Goal: Information Seeking & Learning: Learn about a topic

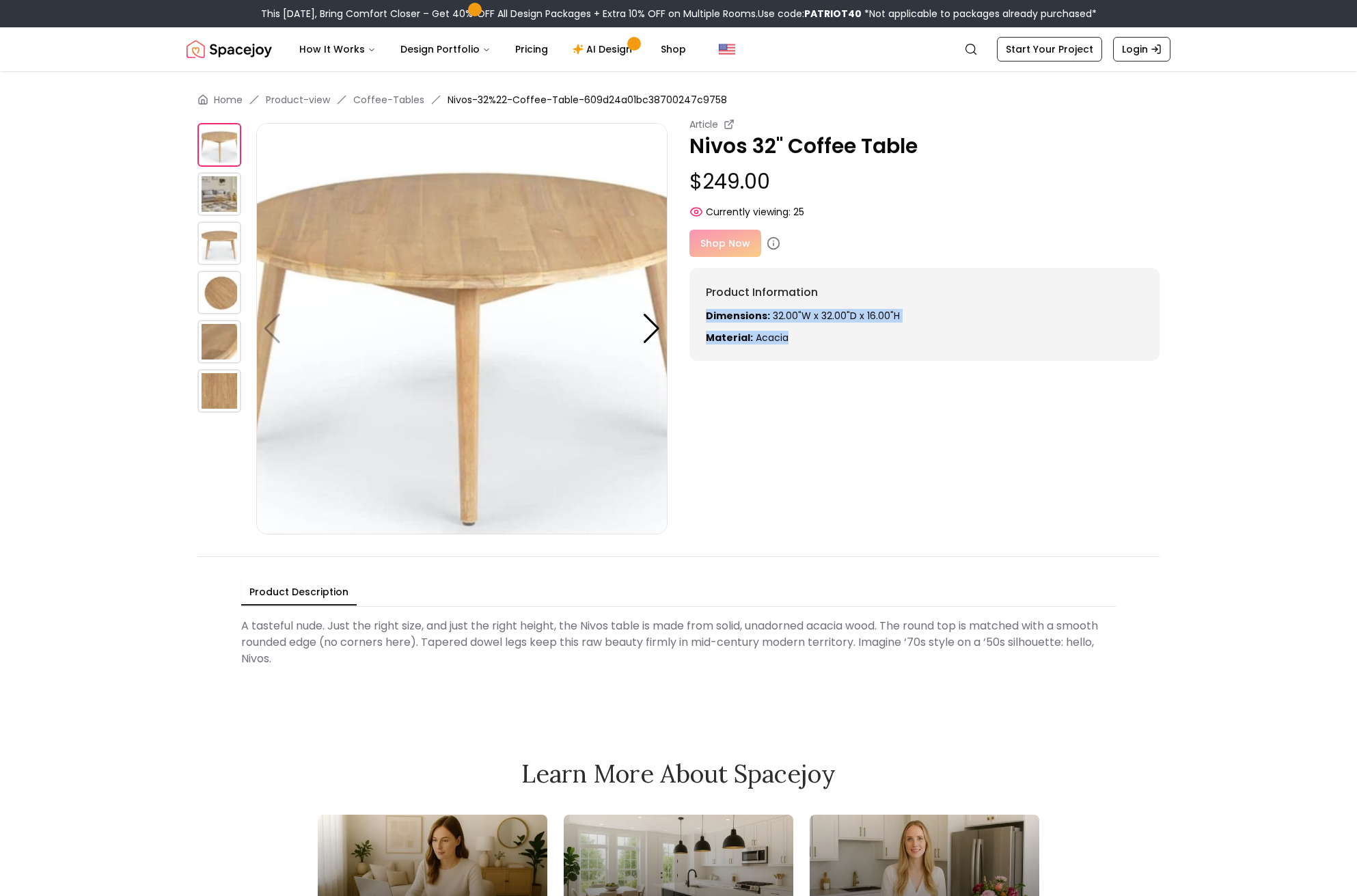
drag, startPoint x: 792, startPoint y: 340, endPoint x: 699, endPoint y: 320, distance: 95.1
click at [699, 320] on div "Product Information Dimensions: 32.00"W x 32.00"D x 16.00"H Material: Acacia" at bounding box center [924, 314] width 470 height 93
copy div "Dimensions: 32.00"W x 32.00"D x 16.00"H Material: Acacia"
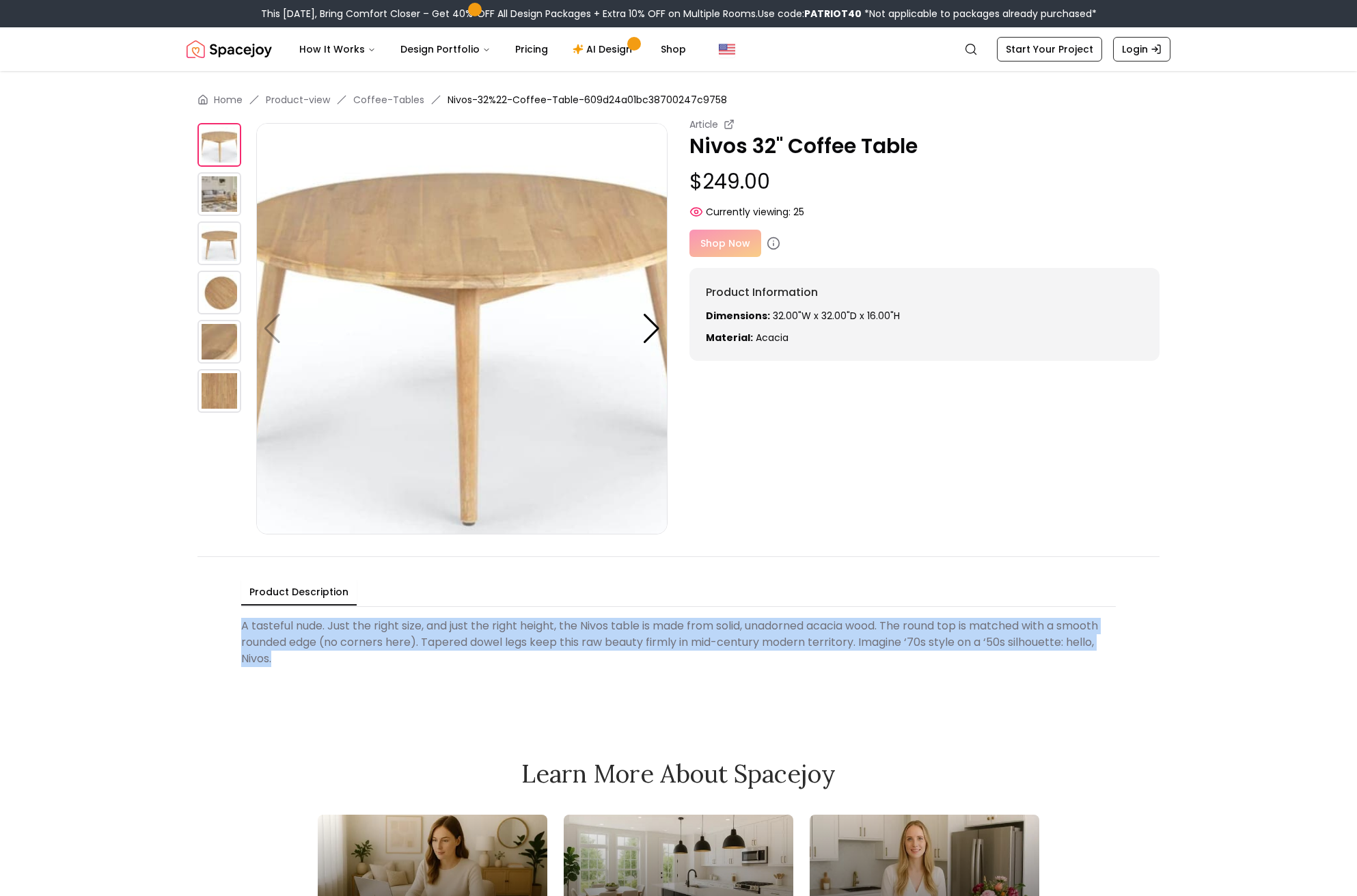
drag, startPoint x: 309, startPoint y: 667, endPoint x: 238, endPoint y: 627, distance: 81.5
click at [238, 627] on div "Product Description A tasteful nude. Just the right size, and just the right he…" at bounding box center [678, 626] width 962 height 138
copy Description "A tasteful nude. Just the right size, and just the right height, the Nivos tabl…"
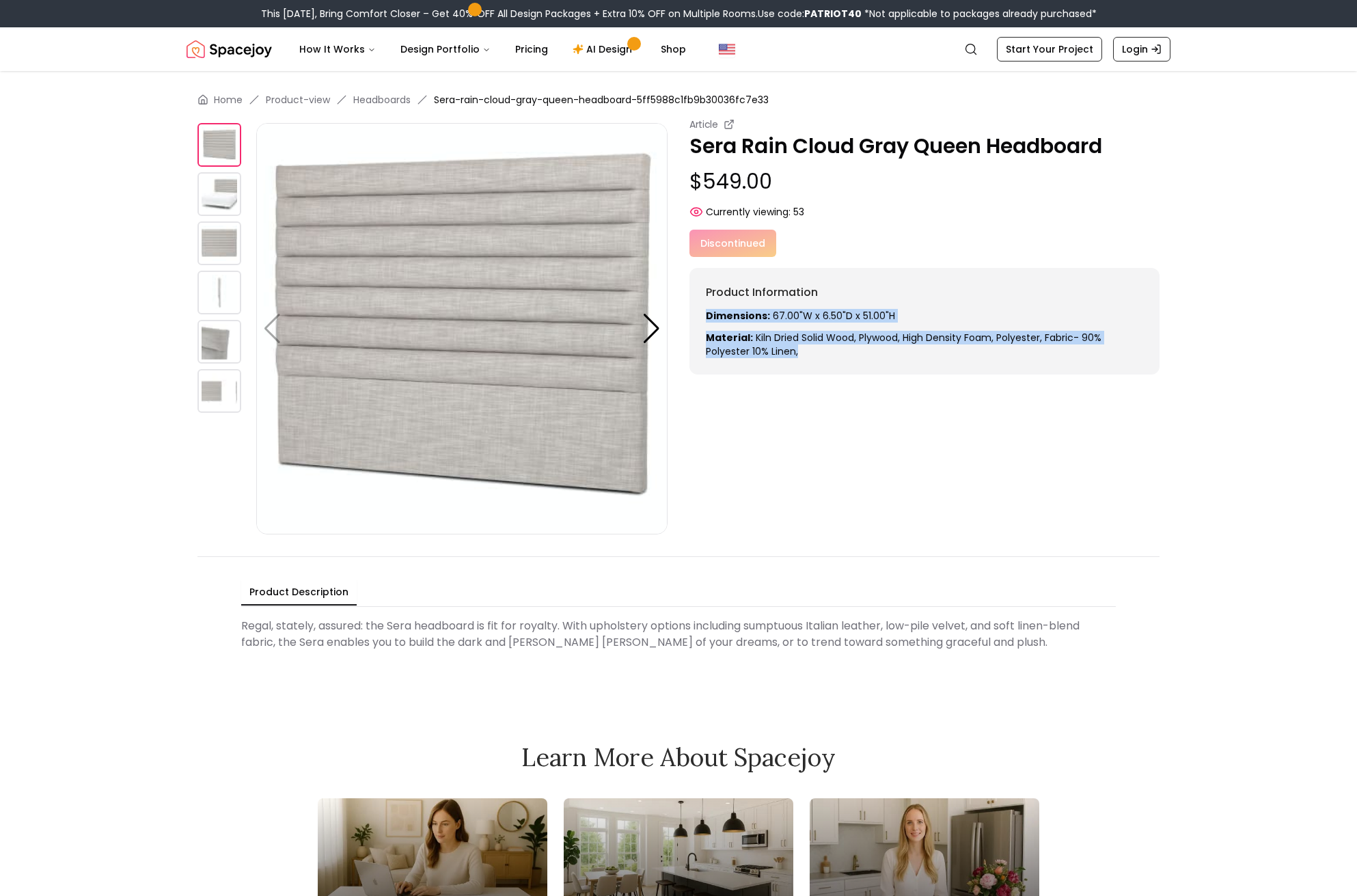
drag, startPoint x: 804, startPoint y: 356, endPoint x: 699, endPoint y: 316, distance: 112.4
click at [699, 316] on div "Product Information Dimensions: 67.00"W x 6.50"D x 51.00"H Material: Kiln dried…" at bounding box center [924, 321] width 470 height 107
copy div "Dimensions: 67.00"W x 6.50"D x 51.00"H Material: Kiln dried solid wood, Plywood…"
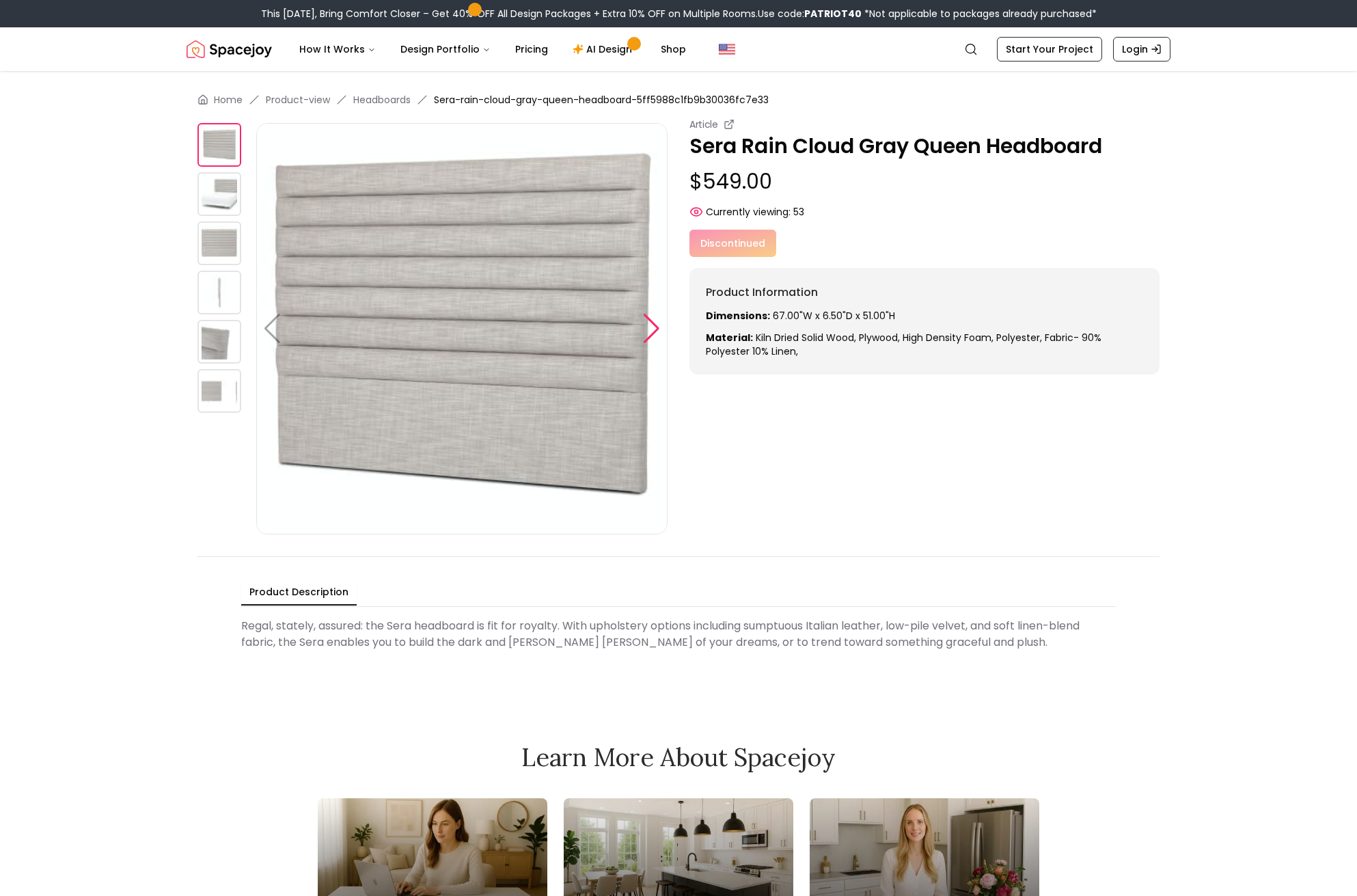
click at [647, 328] on div at bounding box center [652, 329] width 18 height 30
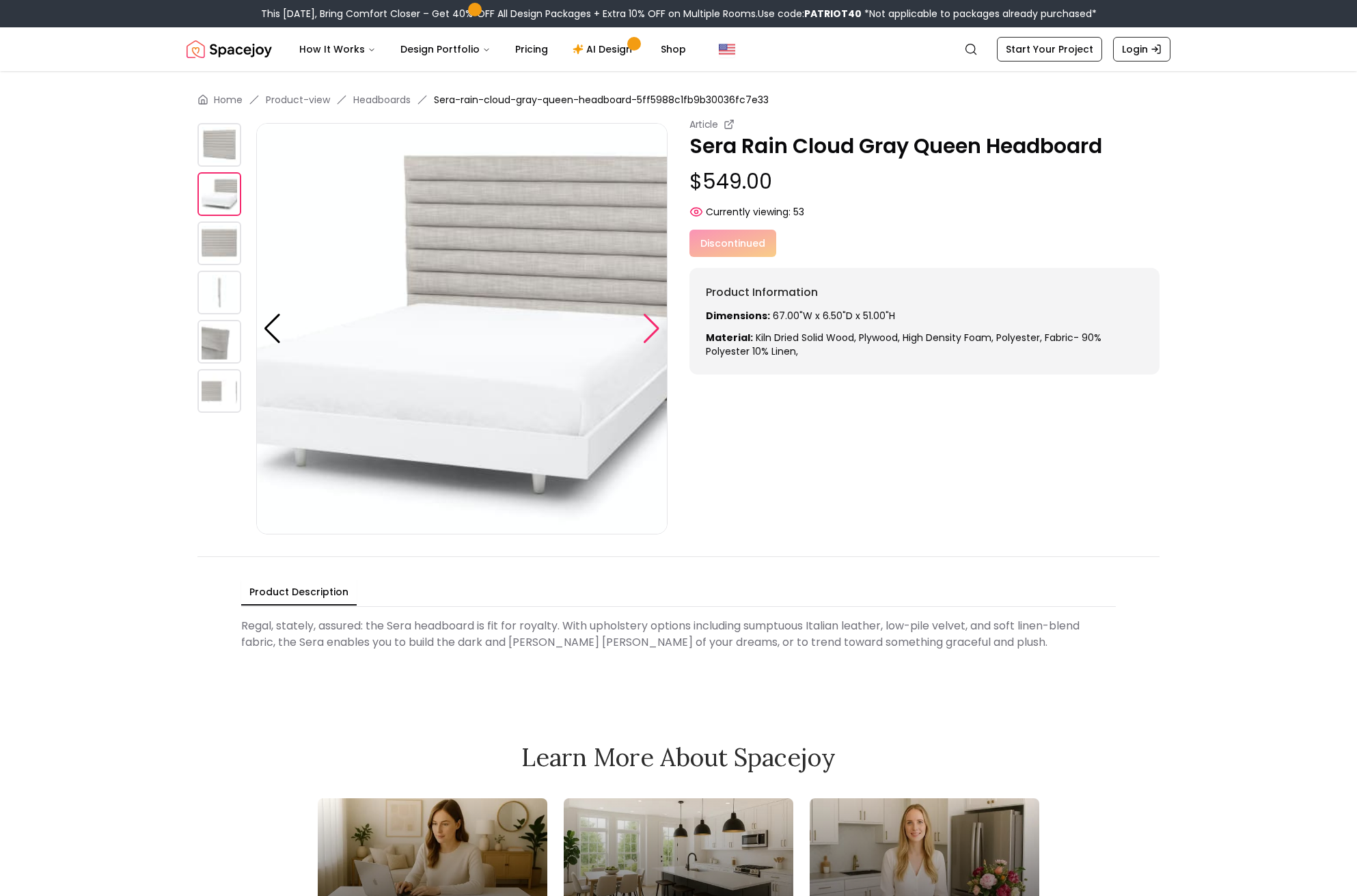
click at [647, 328] on div at bounding box center [652, 329] width 18 height 30
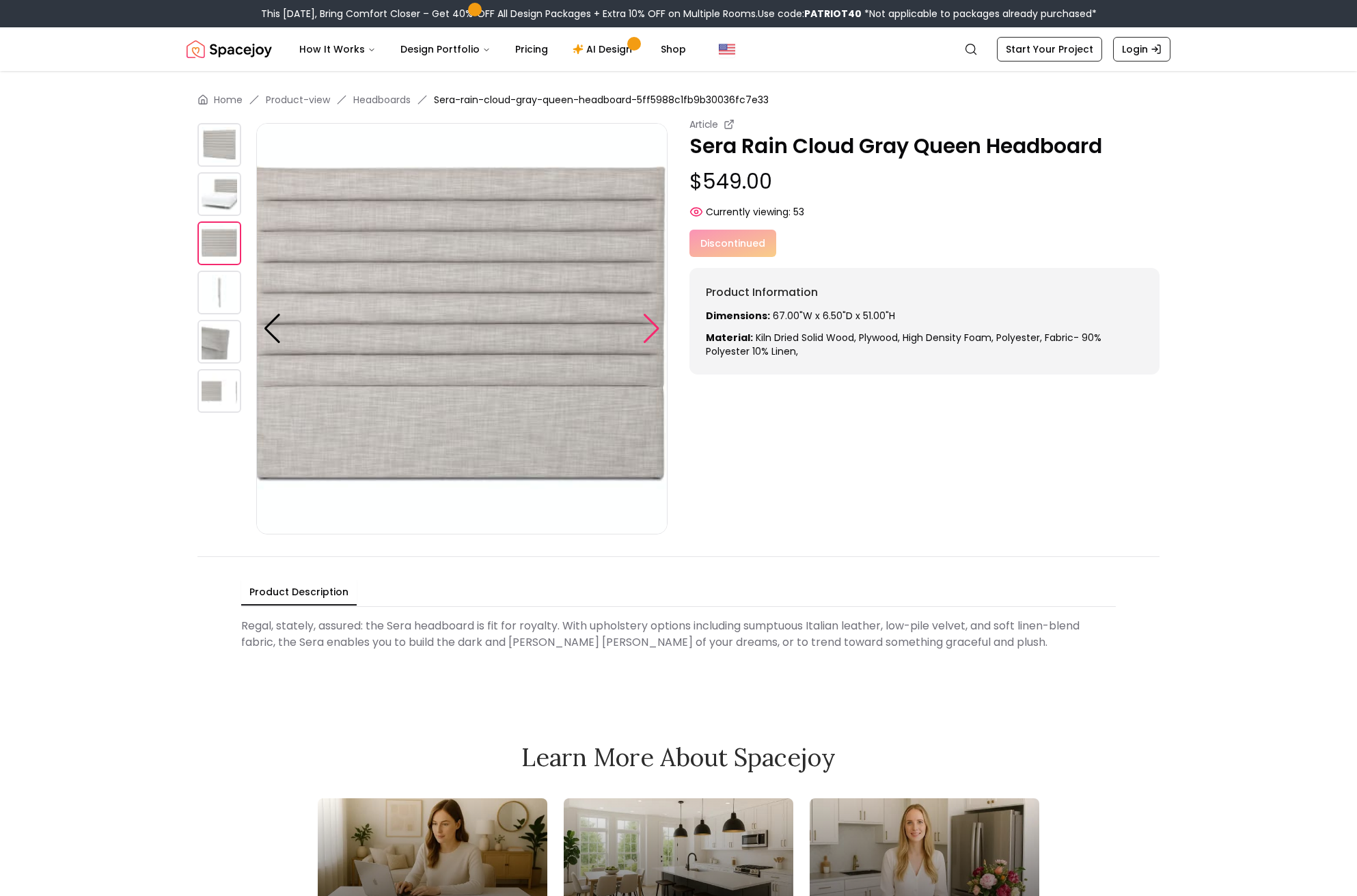
click at [647, 328] on div at bounding box center [652, 329] width 18 height 30
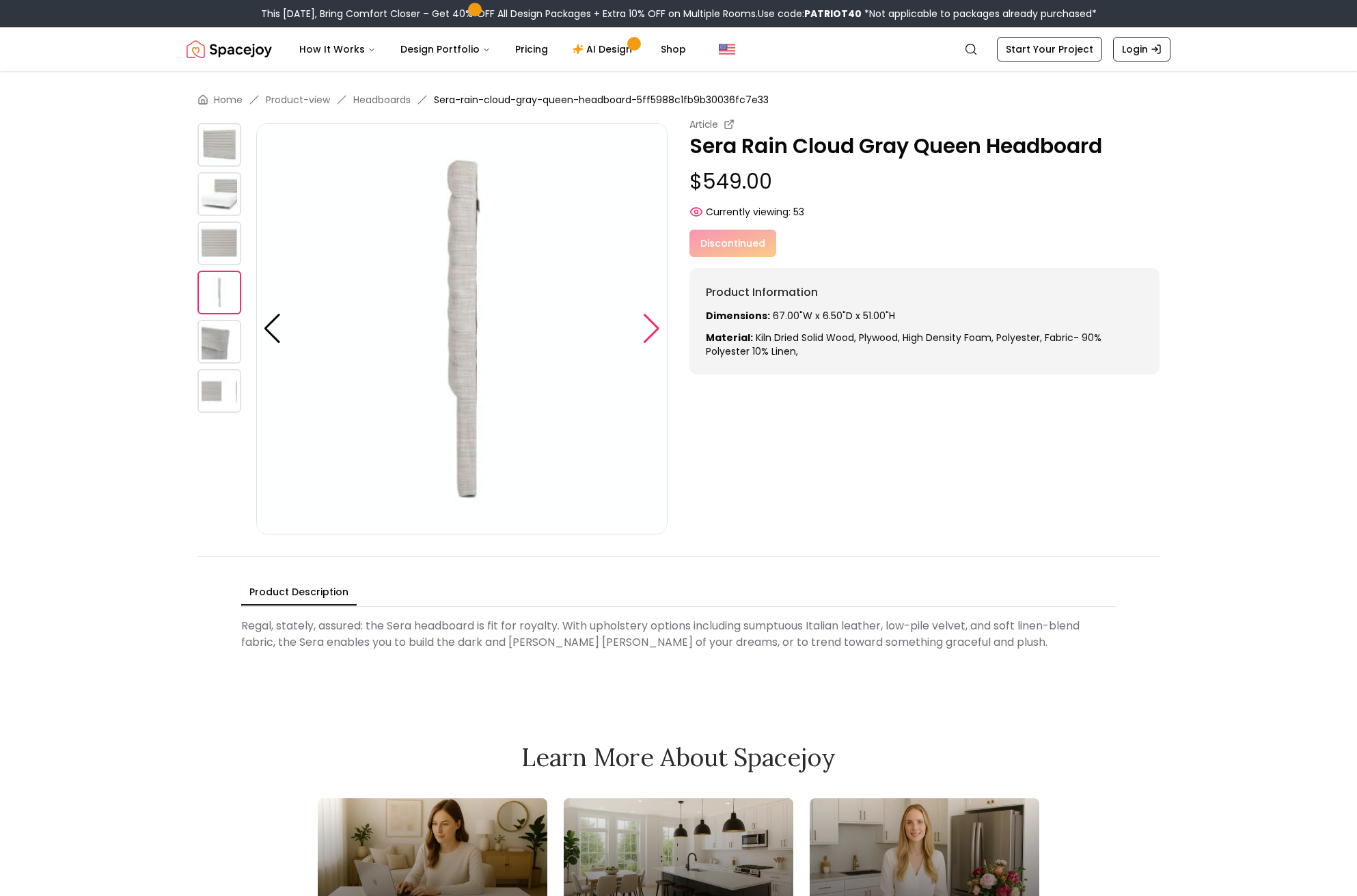
click at [647, 328] on div at bounding box center [652, 329] width 18 height 30
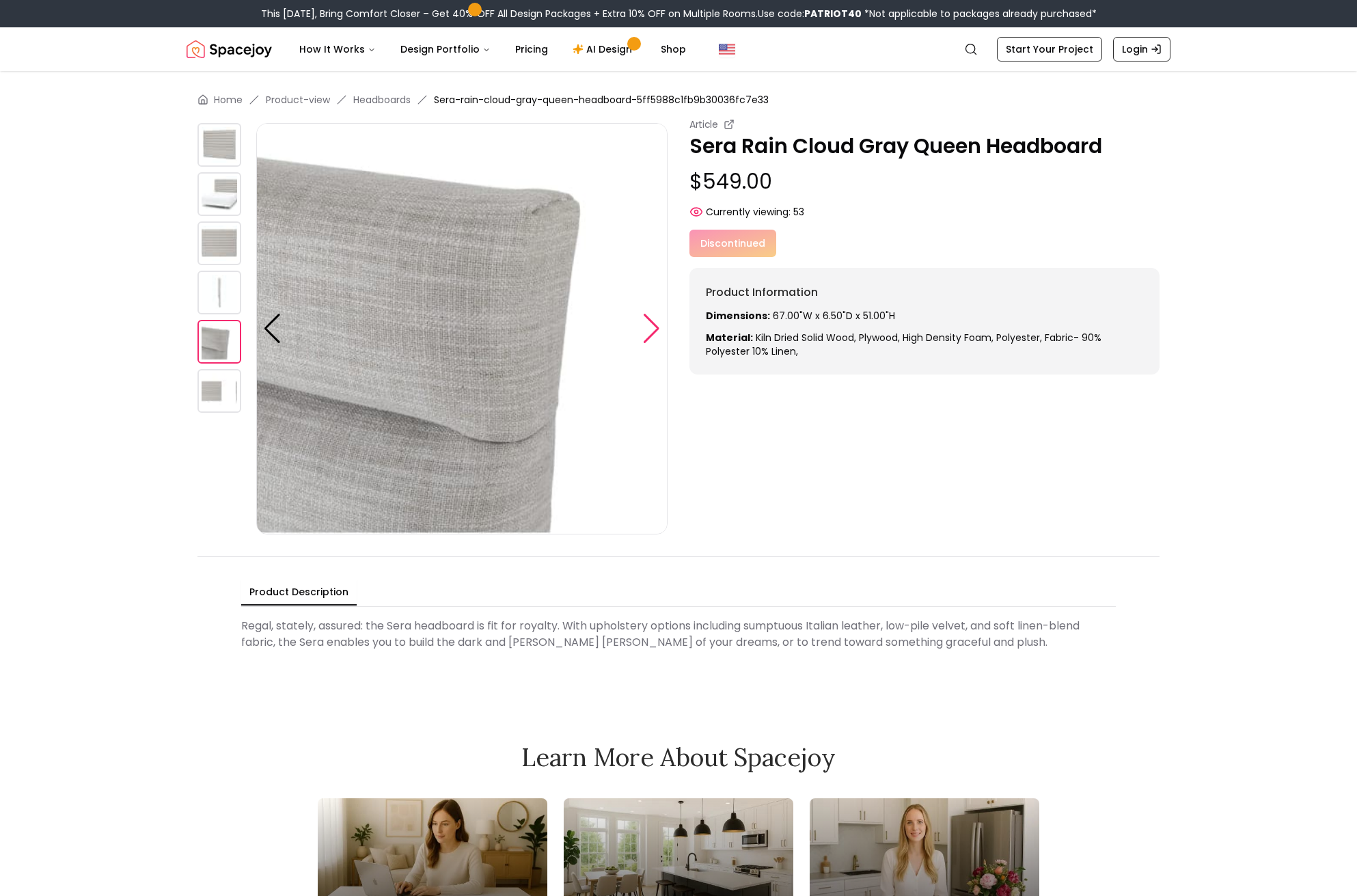
click at [647, 328] on div at bounding box center [652, 329] width 18 height 30
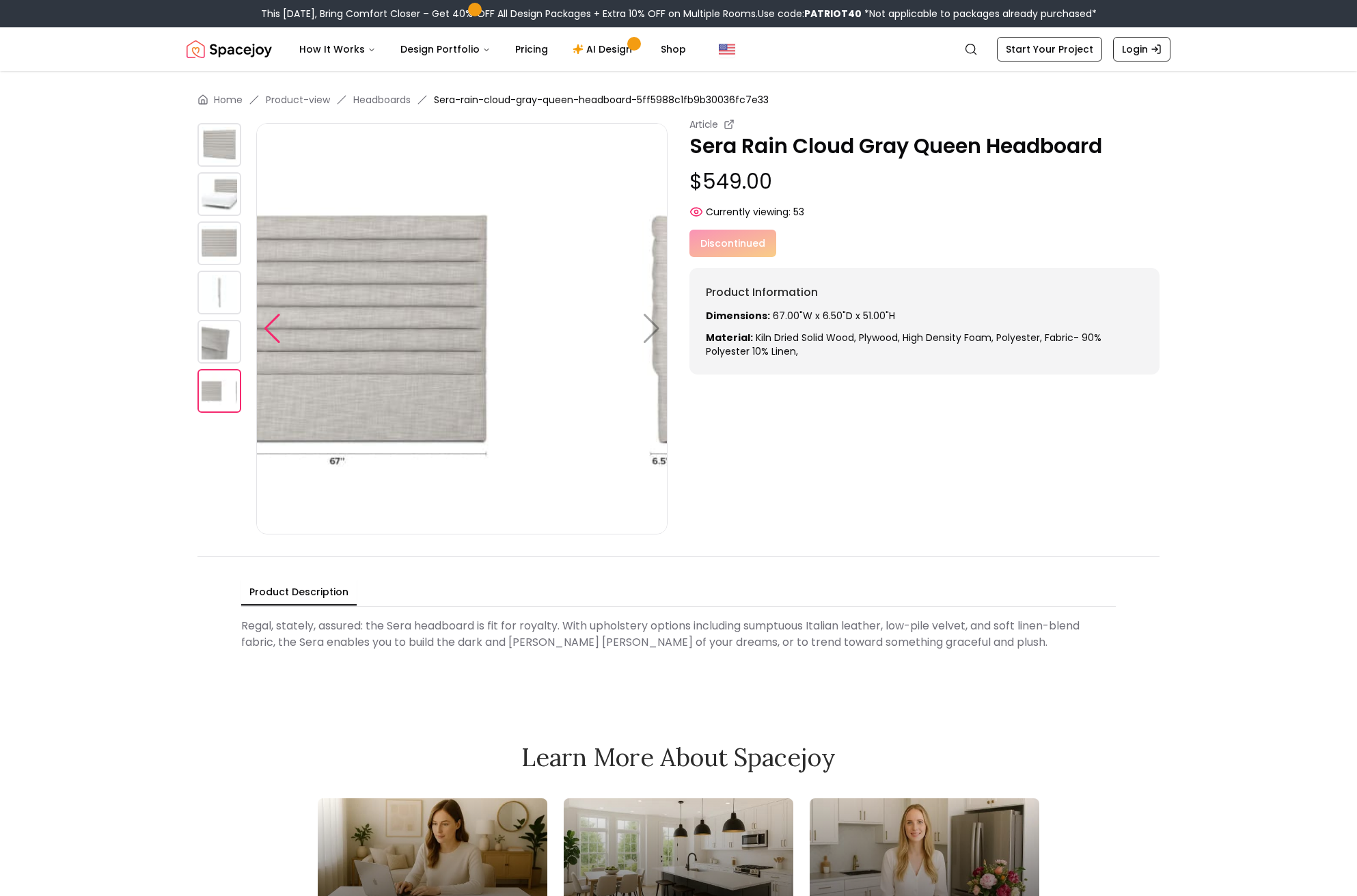
click at [272, 339] on div at bounding box center [272, 329] width 18 height 30
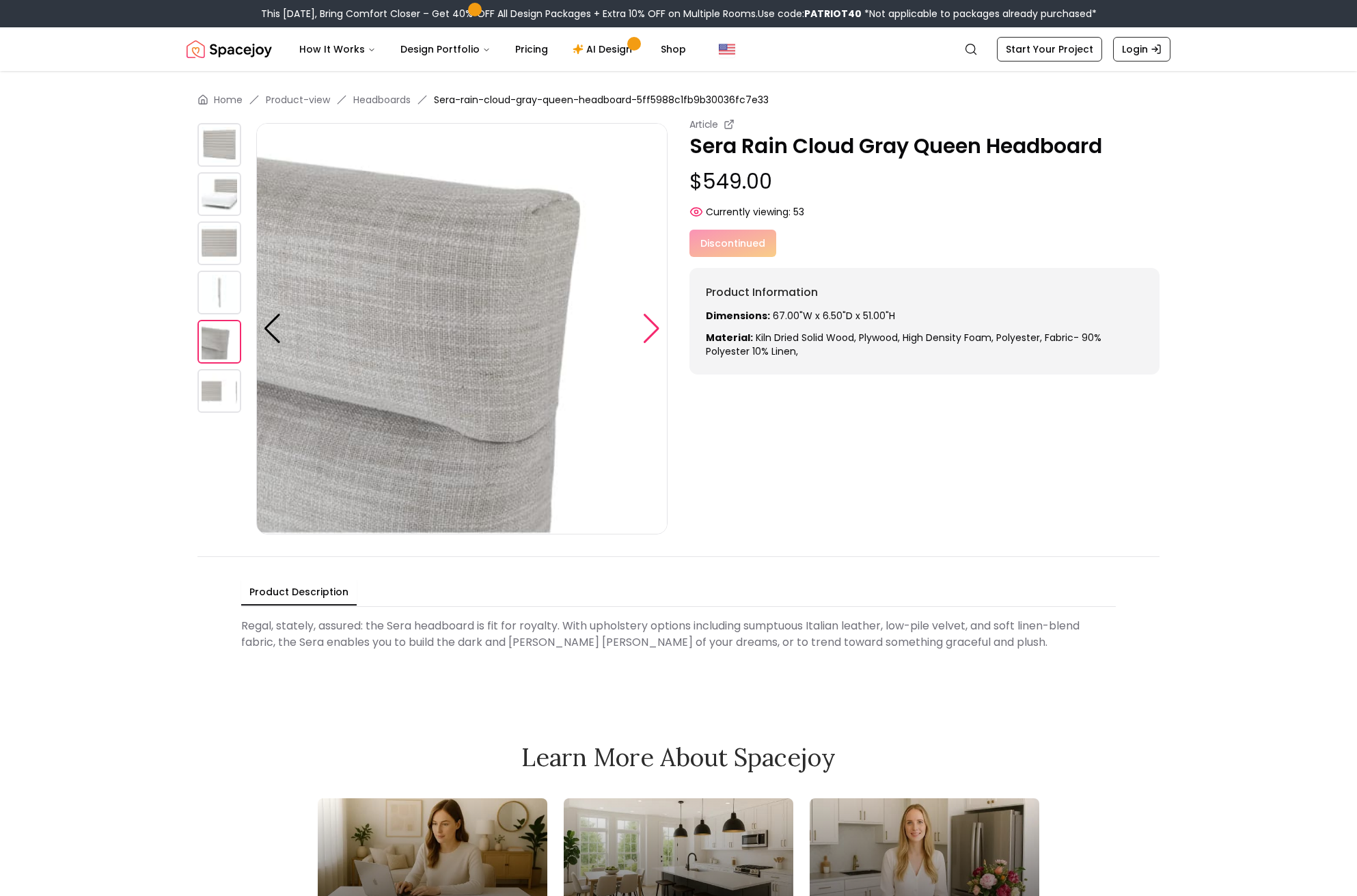
click at [654, 330] on div at bounding box center [652, 329] width 18 height 30
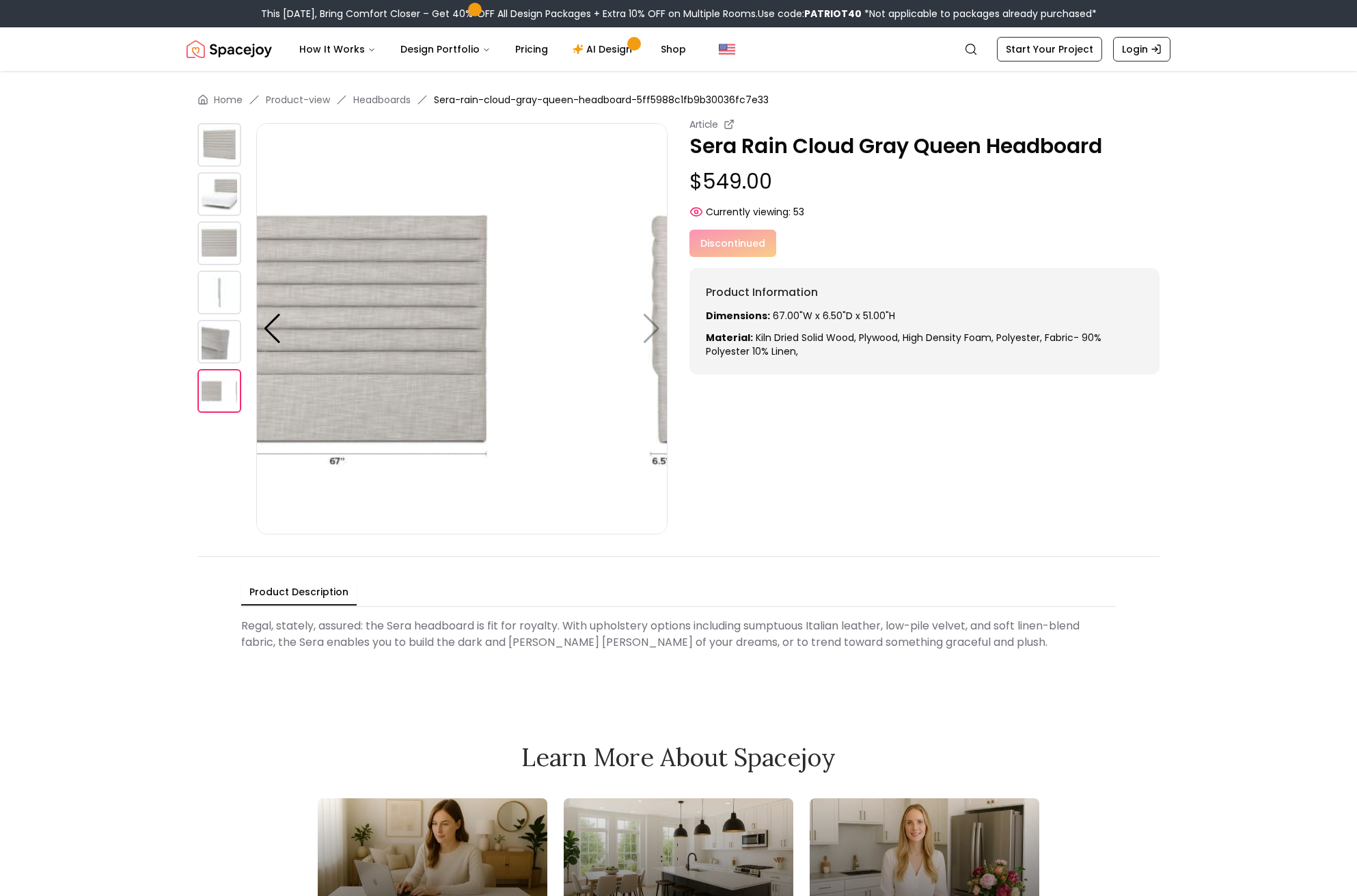
click at [488, 291] on img at bounding box center [462, 329] width 412 height 412
click at [473, 368] on img at bounding box center [462, 329] width 412 height 412
click at [194, 347] on div "Home Product-view Headboards Sera-rain-cloud-gray-queen-headboard-5ff5988c1fb9b…" at bounding box center [678, 374] width 1050 height 606
click at [218, 347] on img at bounding box center [219, 341] width 43 height 43
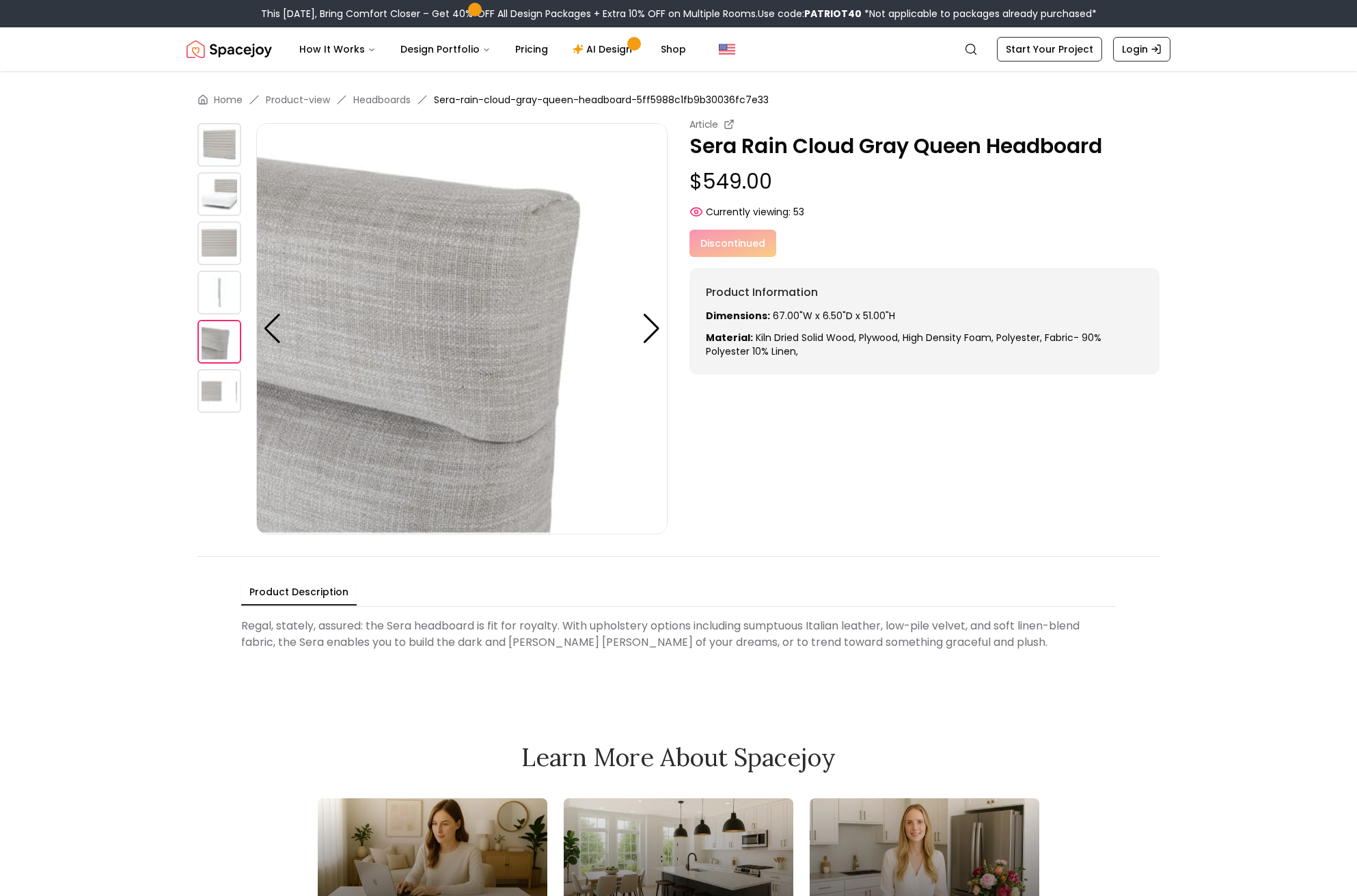
click at [963, 642] on Description "Regal, stately, assured: the Sera headboard is fit for royalty. With upholstery…" at bounding box center [678, 633] width 875 height 43
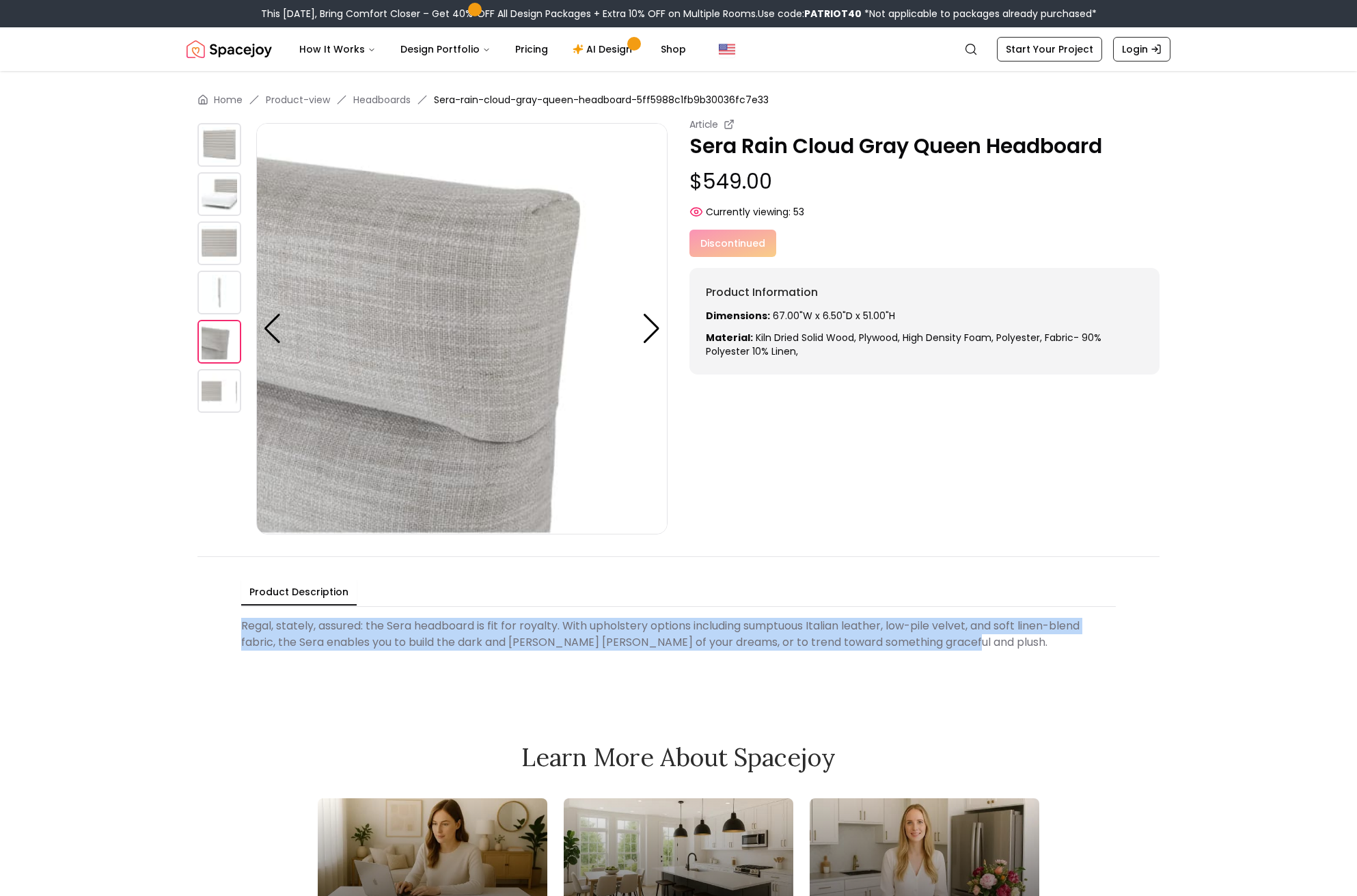
drag, startPoint x: 988, startPoint y: 644, endPoint x: 220, endPoint y: 626, distance: 768.2
click at [220, 626] on div "Product Description Regal, stately, assured: the Sera headboard is fit for roya…" at bounding box center [678, 617] width 962 height 122
copy Description "Regal, stately, assured: the Sera headboard is fit for royalty. With upholstery…"
